Goal: Book appointment/travel/reservation

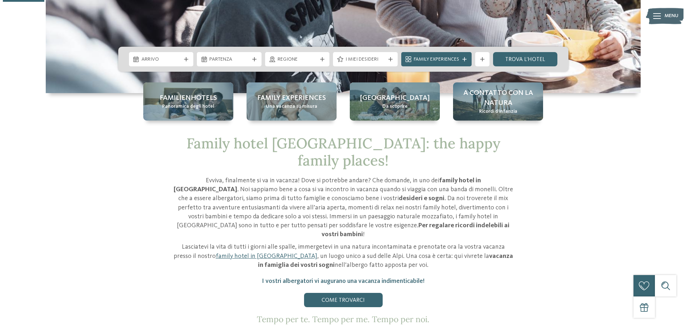
scroll to position [179, 0]
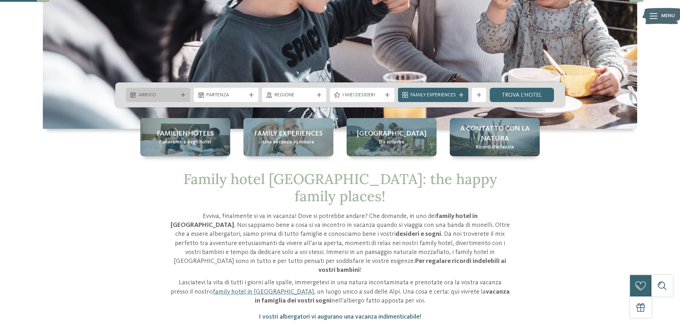
click at [177, 98] on div "Arrivo" at bounding box center [158, 95] width 65 height 14
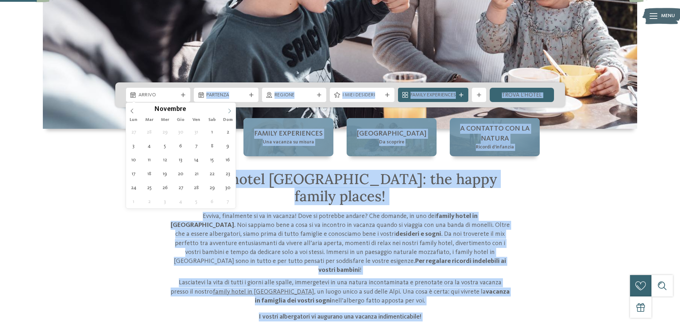
click at [230, 111] on icon at bounding box center [230, 111] width 3 height 5
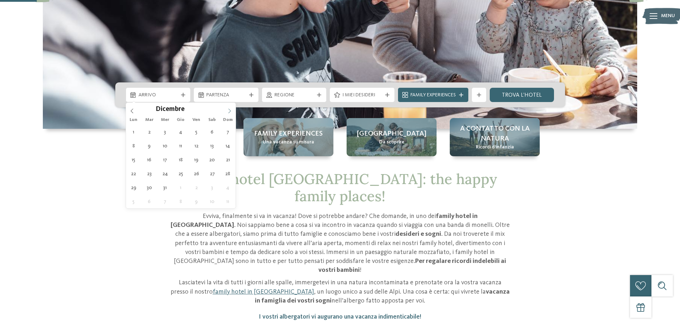
click at [230, 111] on icon at bounding box center [230, 111] width 3 height 5
type input "****"
click at [230, 111] on icon at bounding box center [230, 111] width 3 height 5
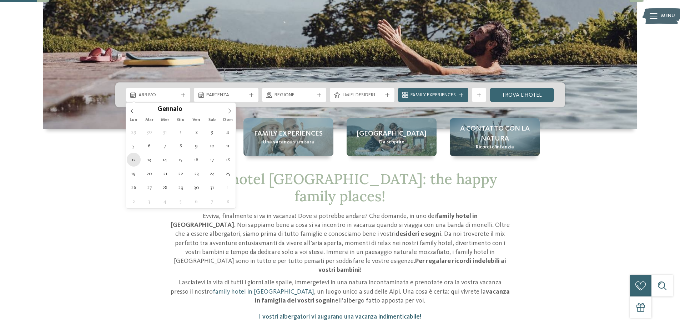
type div "[DATE]"
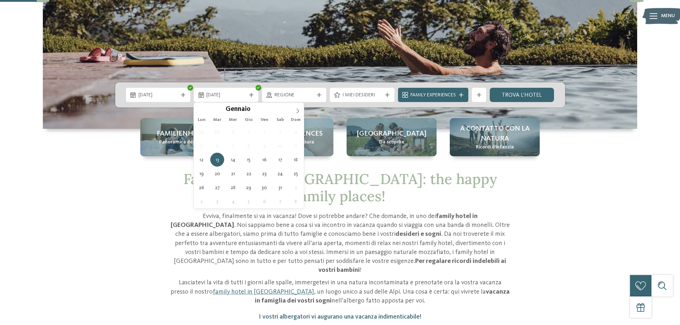
type input "****"
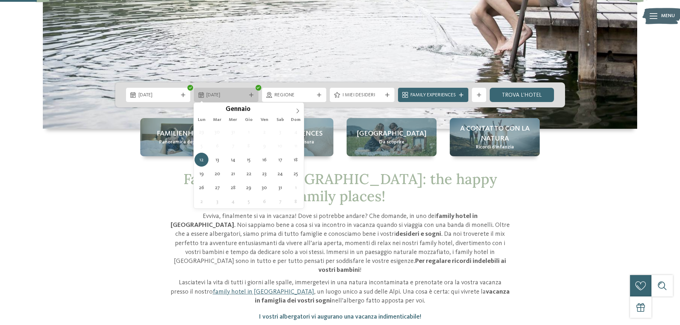
click at [227, 97] on span "[DATE]" at bounding box center [226, 95] width 40 height 7
type div "[DATE]"
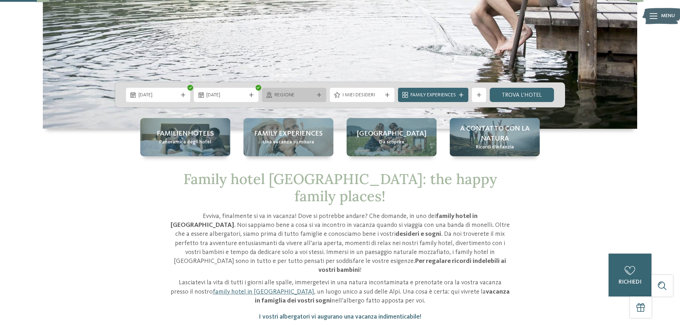
click at [312, 95] on span "Regione" at bounding box center [295, 95] width 40 height 7
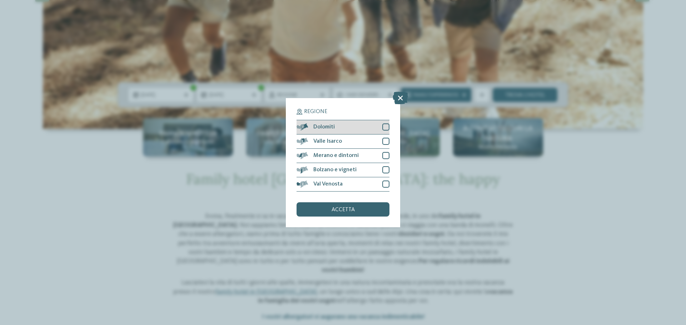
click at [385, 129] on div at bounding box center [385, 127] width 7 height 7
click at [353, 210] on span "accetta" at bounding box center [342, 210] width 23 height 6
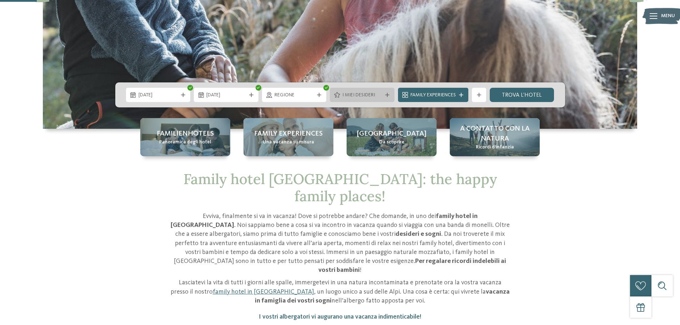
click at [359, 95] on span "I miei desideri" at bounding box center [363, 95] width 40 height 7
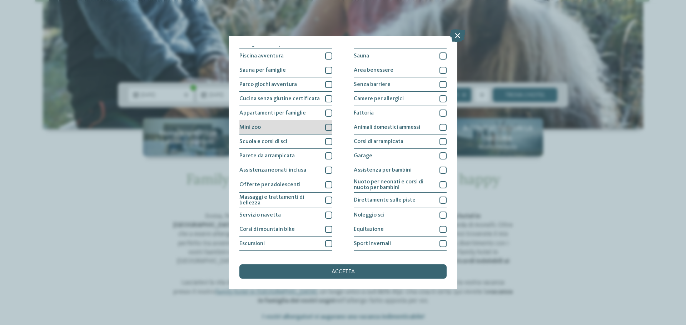
scroll to position [50, 0]
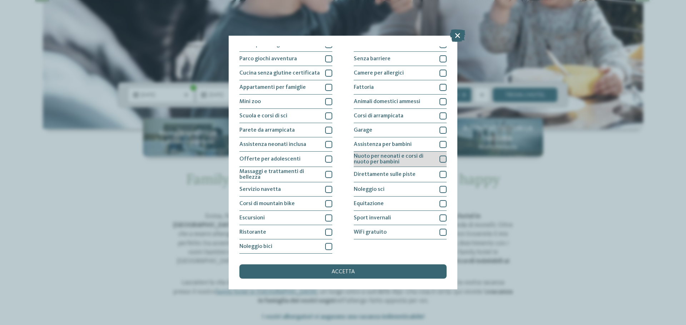
click at [439, 157] on div at bounding box center [442, 159] width 7 height 7
click at [439, 146] on div at bounding box center [442, 144] width 7 height 7
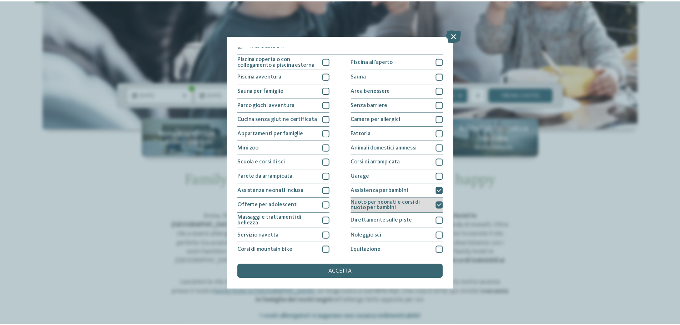
scroll to position [0, 0]
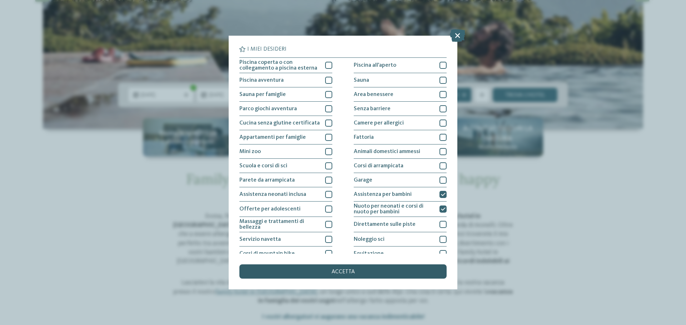
click at [368, 269] on div "accetta" at bounding box center [342, 272] width 207 height 14
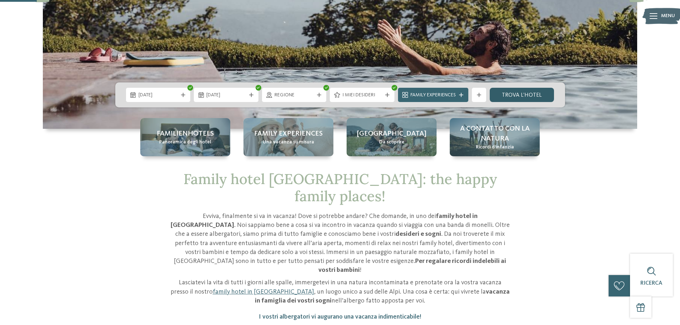
click at [509, 93] on link "trova l’hotel" at bounding box center [522, 95] width 65 height 14
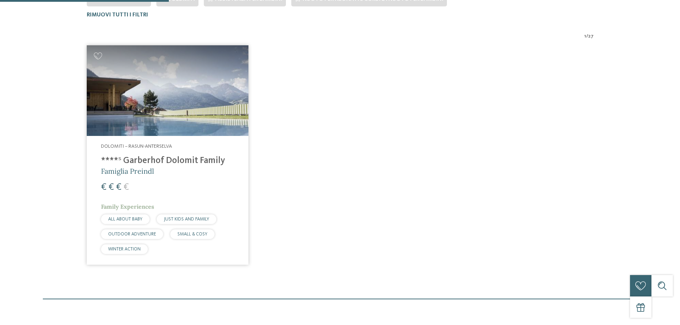
scroll to position [234, 0]
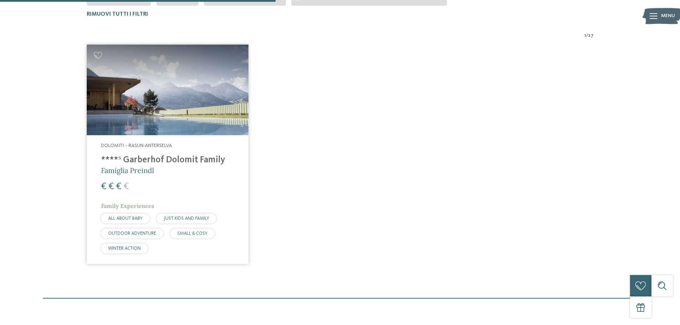
click at [180, 156] on h4 "****ˢ Garberhof Dolomit Family" at bounding box center [167, 160] width 133 height 11
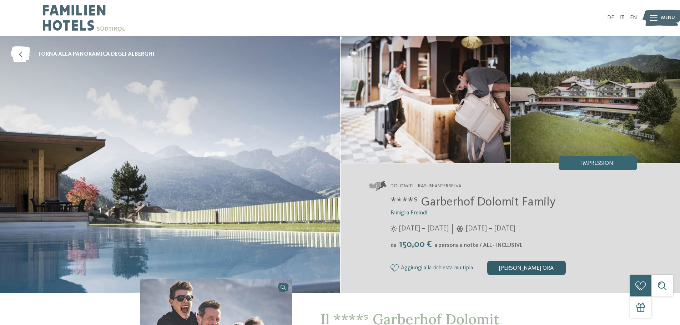
click at [554, 266] on div "[PERSON_NAME] ora" at bounding box center [527, 268] width 79 height 14
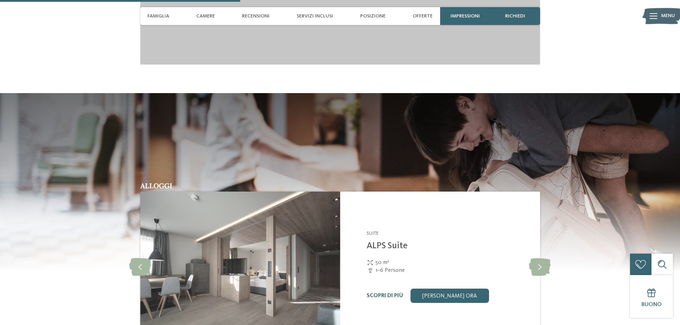
scroll to position [1027, 0]
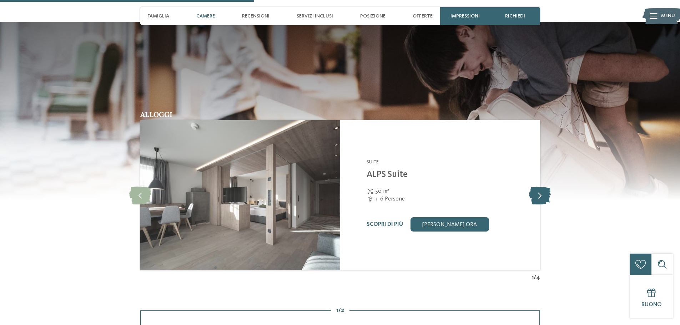
click at [542, 199] on icon at bounding box center [540, 195] width 22 height 18
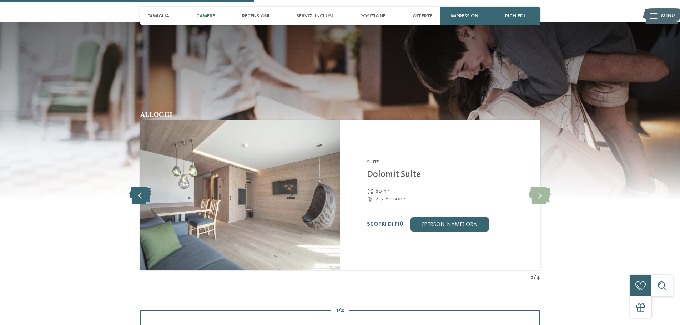
click at [135, 199] on icon at bounding box center [140, 195] width 22 height 18
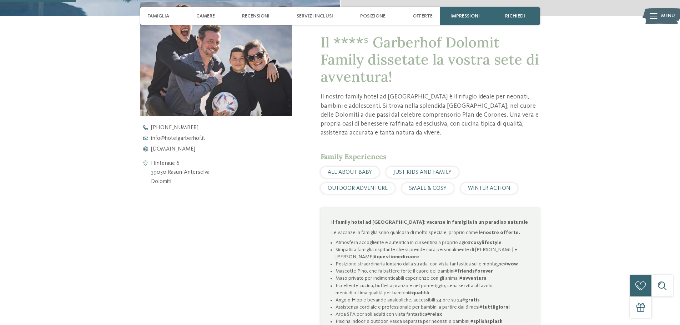
scroll to position [384, 0]
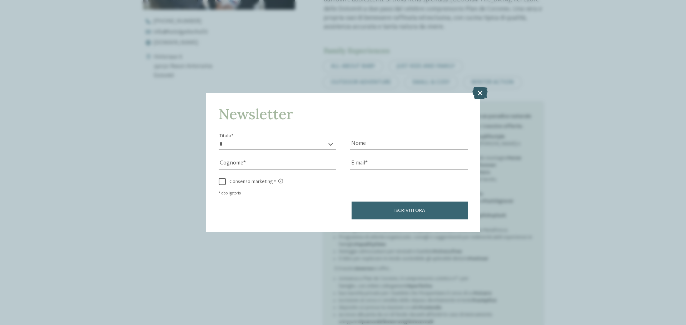
click at [481, 91] on icon at bounding box center [479, 93] width 15 height 13
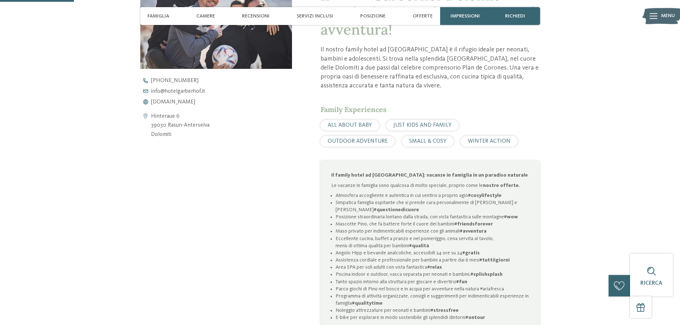
scroll to position [286, 0]
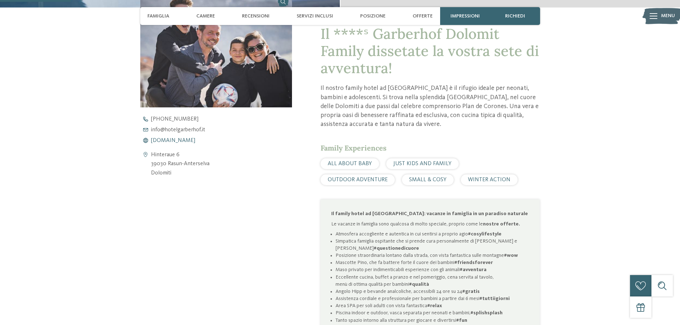
click at [185, 143] on span "www.hotelgarberhof.it" at bounding box center [173, 141] width 44 height 6
